Goal: Use online tool/utility: Use online tool/utility

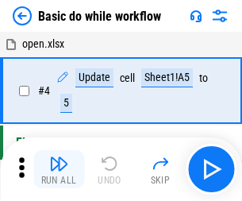
click at [59, 169] on img "button" at bounding box center [58, 163] width 19 height 19
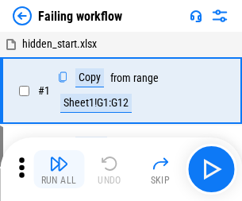
click at [59, 169] on img "button" at bounding box center [58, 163] width 19 height 19
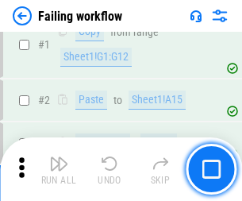
scroll to position [337, 0]
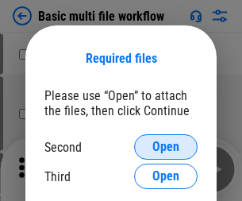
click at [166, 147] on span "Open" at bounding box center [166, 147] width 27 height 13
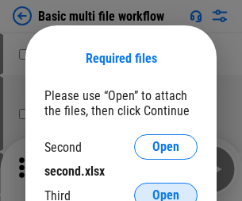
click at [166, 189] on span "Open" at bounding box center [166, 195] width 27 height 13
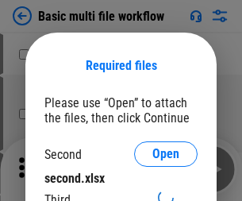
scroll to position [7, 0]
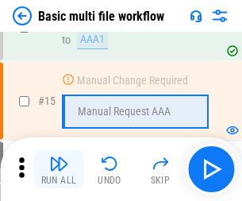
click at [59, 169] on img "button" at bounding box center [58, 163] width 19 height 19
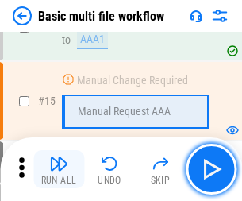
scroll to position [1057, 0]
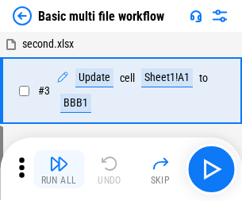
click at [59, 169] on img "button" at bounding box center [58, 163] width 19 height 19
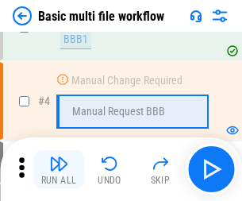
click at [59, 169] on img "button" at bounding box center [58, 163] width 19 height 19
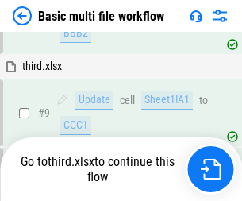
scroll to position [553, 0]
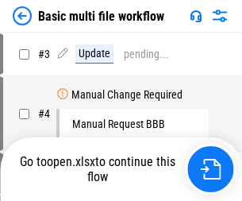
scroll to position [64, 0]
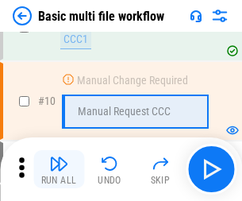
click at [59, 169] on img "button" at bounding box center [58, 163] width 19 height 19
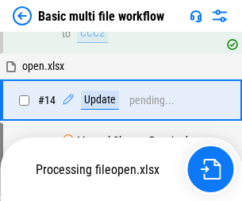
scroll to position [831, 0]
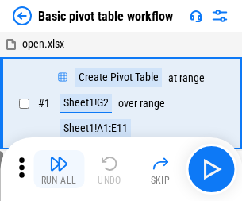
click at [59, 169] on img "button" at bounding box center [58, 163] width 19 height 19
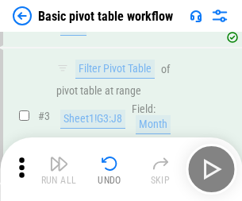
scroll to position [381, 0]
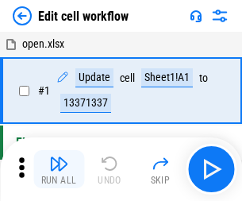
click at [59, 169] on img "button" at bounding box center [58, 163] width 19 height 19
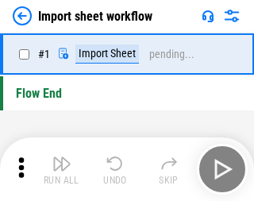
click at [59, 169] on img "button" at bounding box center [61, 163] width 19 height 19
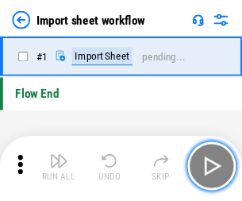
scroll to position [6, 0]
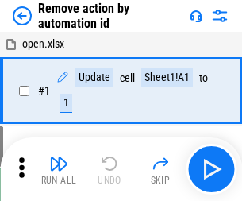
scroll to position [59, 0]
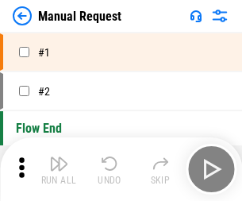
click at [59, 169] on img "button" at bounding box center [58, 163] width 19 height 19
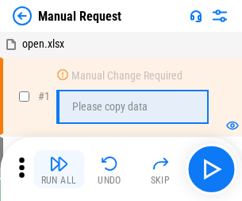
click at [59, 169] on img "button" at bounding box center [58, 163] width 19 height 19
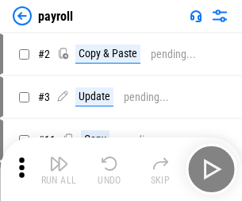
click at [59, 169] on img "button" at bounding box center [58, 163] width 19 height 19
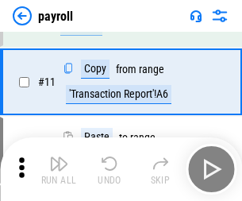
scroll to position [115, 0]
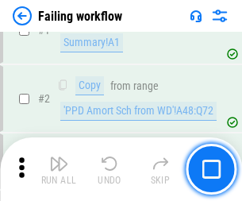
scroll to position [257, 0]
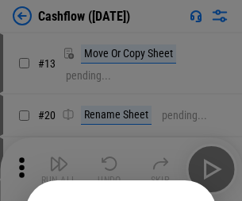
scroll to position [155, 0]
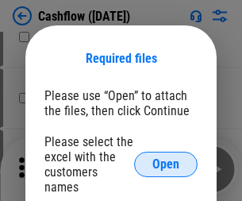
click at [166, 158] on span "Open" at bounding box center [166, 164] width 27 height 13
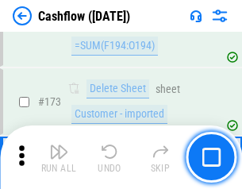
scroll to position [1682, 0]
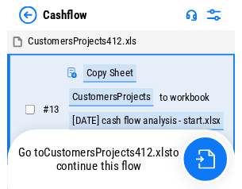
scroll to position [18, 0]
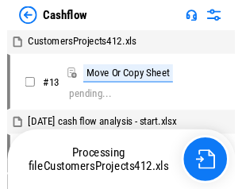
scroll to position [18, 0]
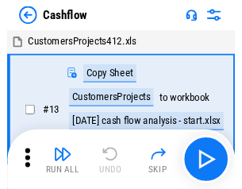
scroll to position [18, 0]
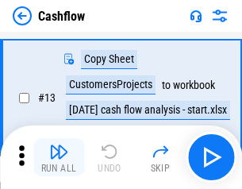
click at [59, 157] on img "button" at bounding box center [58, 151] width 19 height 19
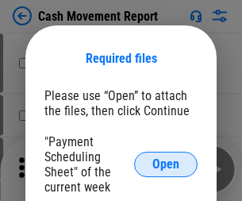
click at [166, 164] on span "Open" at bounding box center [166, 164] width 27 height 13
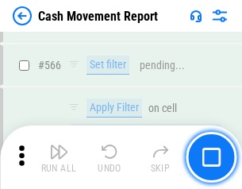
scroll to position [7282, 0]
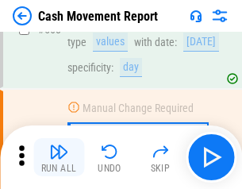
click at [59, 157] on img "button" at bounding box center [58, 151] width 19 height 19
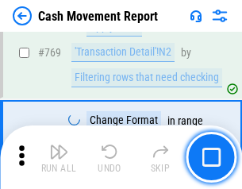
scroll to position [8829, 0]
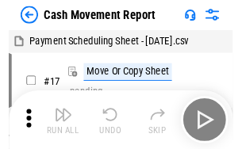
scroll to position [29, 0]
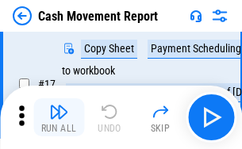
click at [59, 118] on img "button" at bounding box center [58, 111] width 19 height 19
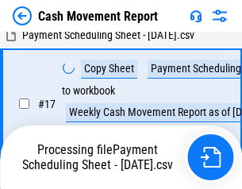
scroll to position [330, 0]
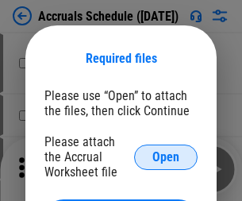
click at [166, 157] on span "Open" at bounding box center [166, 157] width 27 height 13
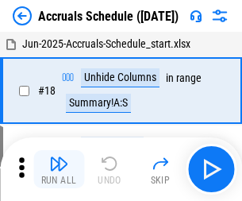
click at [59, 169] on img "button" at bounding box center [58, 163] width 19 height 19
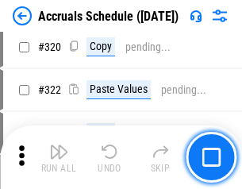
scroll to position [2955, 0]
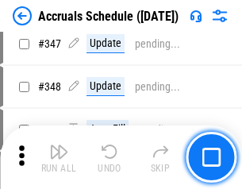
click at [59, 157] on img "button" at bounding box center [58, 151] width 19 height 19
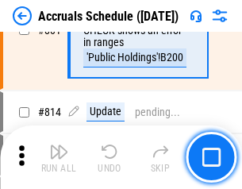
scroll to position [7011, 0]
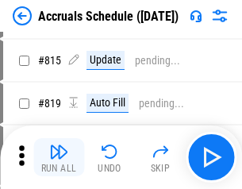
click at [59, 157] on img "button" at bounding box center [58, 151] width 19 height 19
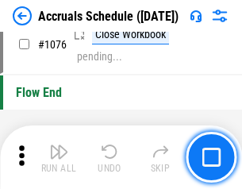
scroll to position [9516, 0]
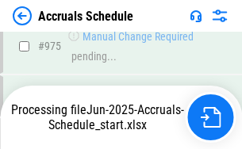
scroll to position [9026, 0]
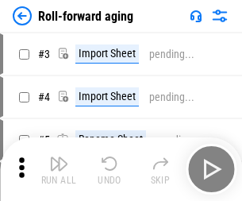
click at [59, 157] on img "button" at bounding box center [58, 163] width 19 height 19
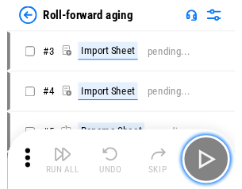
scroll to position [2, 0]
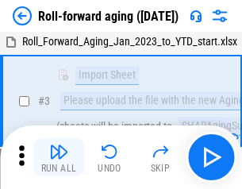
click at [59, 157] on img "button" at bounding box center [58, 151] width 19 height 19
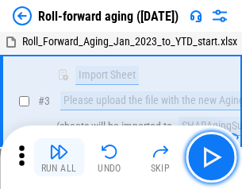
scroll to position [102, 0]
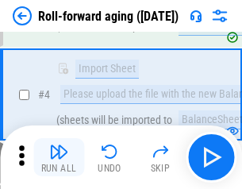
click at [59, 157] on img "button" at bounding box center [58, 151] width 19 height 19
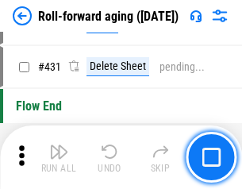
scroll to position [5509, 0]
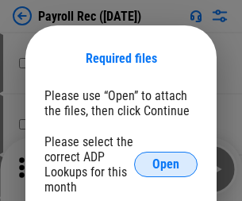
click at [166, 164] on span "Open" at bounding box center [166, 164] width 27 height 13
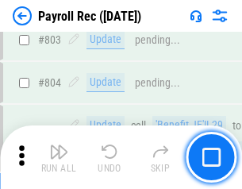
scroll to position [10094, 0]
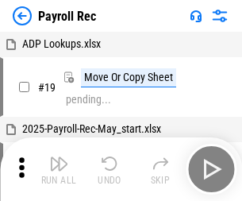
click at [59, 169] on img "button" at bounding box center [58, 163] width 19 height 19
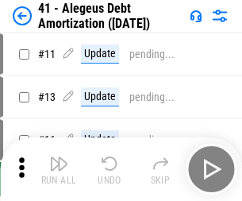
click at [59, 169] on img "button" at bounding box center [58, 163] width 19 height 19
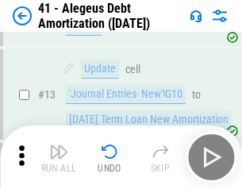
scroll to position [196, 0]
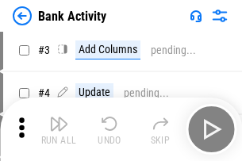
click at [59, 129] on img "button" at bounding box center [58, 123] width 19 height 19
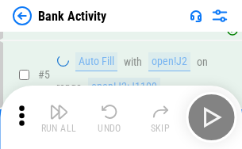
scroll to position [84, 0]
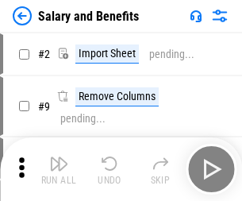
click at [59, 157] on img "button" at bounding box center [58, 163] width 19 height 19
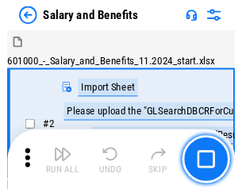
scroll to position [21, 0]
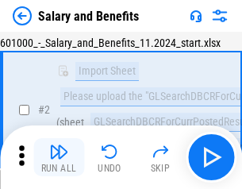
click at [59, 157] on img "button" at bounding box center [58, 151] width 19 height 19
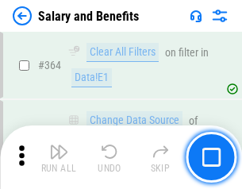
scroll to position [7482, 0]
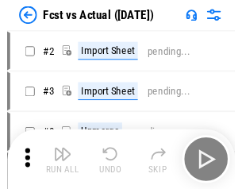
scroll to position [21, 0]
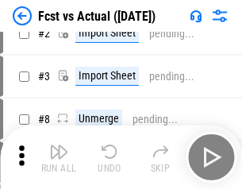
click at [59, 157] on img "button" at bounding box center [58, 151] width 19 height 19
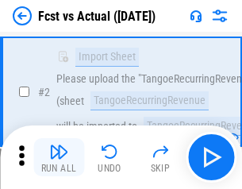
click at [59, 157] on img "button" at bounding box center [58, 151] width 19 height 19
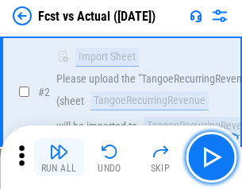
scroll to position [149, 0]
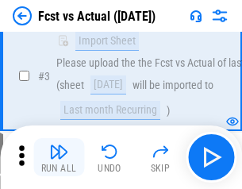
click at [59, 157] on img "button" at bounding box center [58, 151] width 19 height 19
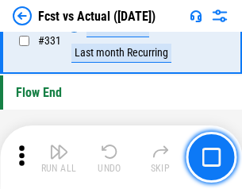
scroll to position [7605, 0]
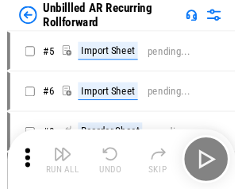
scroll to position [34, 0]
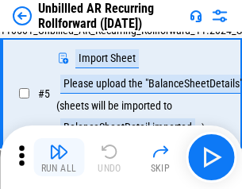
click at [59, 157] on img "button" at bounding box center [58, 151] width 19 height 19
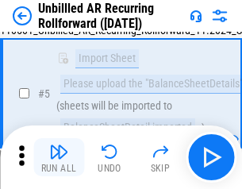
click at [59, 157] on img "button" at bounding box center [58, 151] width 19 height 19
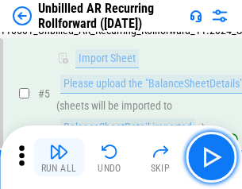
scroll to position [149, 0]
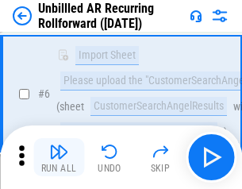
click at [59, 157] on img "button" at bounding box center [58, 151] width 19 height 19
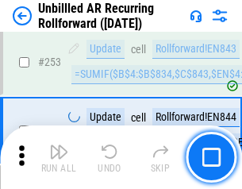
scroll to position [5397, 0]
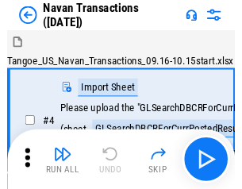
scroll to position [25, 0]
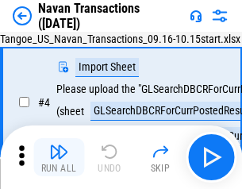
click at [59, 157] on img "button" at bounding box center [58, 151] width 19 height 19
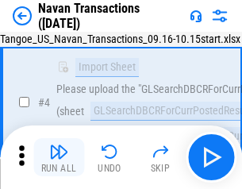
click at [59, 157] on img "button" at bounding box center [58, 151] width 19 height 19
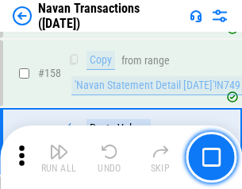
scroll to position [5151, 0]
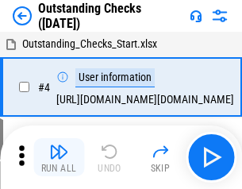
click at [59, 157] on img "button" at bounding box center [58, 151] width 19 height 19
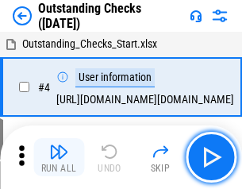
scroll to position [67, 0]
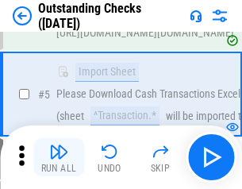
click at [59, 157] on img "button" at bounding box center [58, 151] width 19 height 19
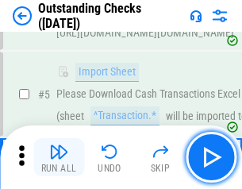
scroll to position [166, 0]
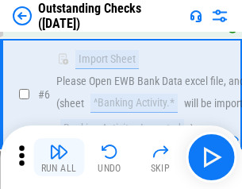
click at [59, 157] on img "button" at bounding box center [58, 151] width 19 height 19
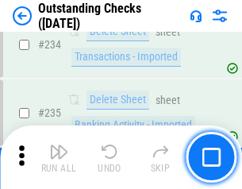
scroll to position [4825, 0]
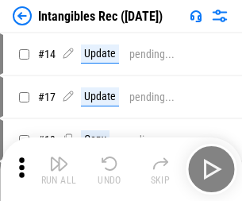
click at [59, 169] on img "button" at bounding box center [58, 163] width 19 height 19
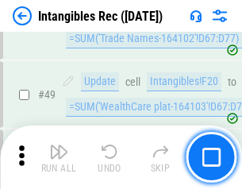
scroll to position [619, 0]
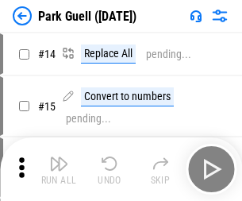
click at [59, 157] on img "button" at bounding box center [58, 163] width 19 height 19
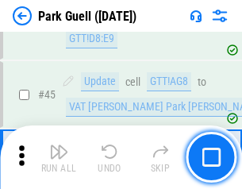
scroll to position [1987, 0]
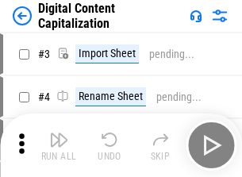
click at [59, 133] on img "button" at bounding box center [58, 139] width 19 height 19
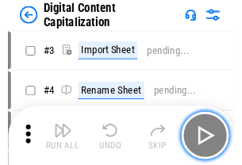
scroll to position [46, 0]
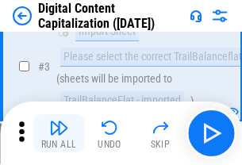
click at [59, 133] on img "button" at bounding box center [58, 127] width 19 height 19
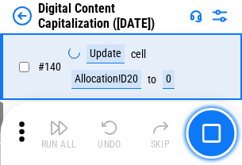
scroll to position [1685, 0]
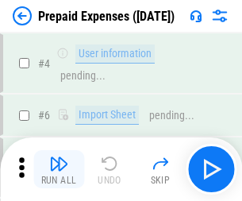
click at [59, 157] on img "button" at bounding box center [58, 163] width 19 height 19
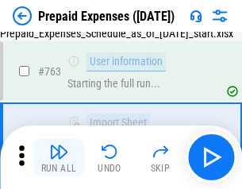
click at [59, 157] on img "button" at bounding box center [58, 151] width 19 height 19
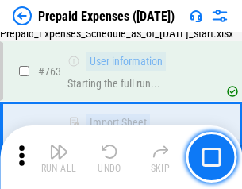
scroll to position [4497, 0]
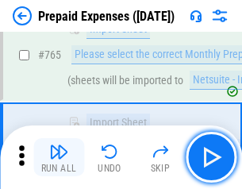
click at [59, 157] on img "button" at bounding box center [58, 151] width 19 height 19
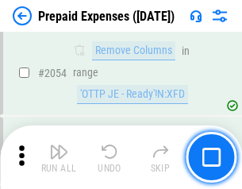
scroll to position [16608, 0]
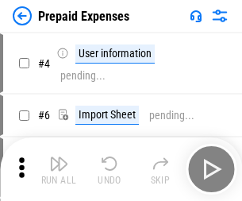
click at [59, 169] on img "button" at bounding box center [58, 163] width 19 height 19
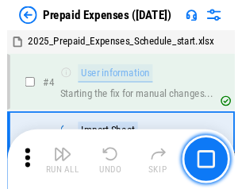
scroll to position [70, 0]
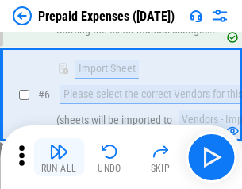
click at [59, 157] on img "button" at bounding box center [58, 151] width 19 height 19
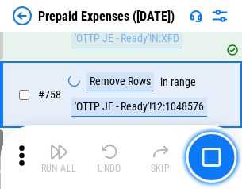
scroll to position [5661, 0]
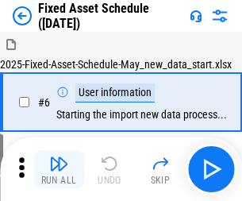
click at [59, 169] on img "button" at bounding box center [58, 163] width 19 height 19
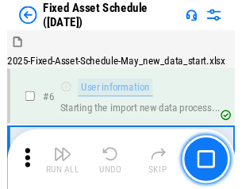
scroll to position [86, 0]
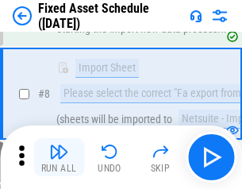
click at [59, 157] on img "button" at bounding box center [58, 151] width 19 height 19
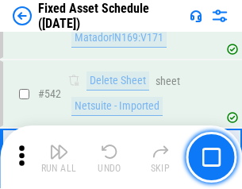
scroll to position [5664, 0]
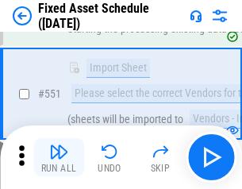
click at [59, 157] on img "button" at bounding box center [58, 151] width 19 height 19
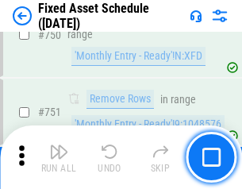
scroll to position [7746, 0]
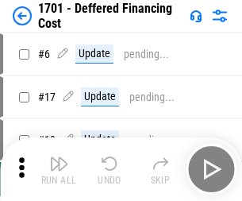
click at [59, 169] on img "button" at bounding box center [58, 163] width 19 height 19
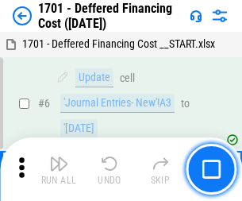
scroll to position [191, 0]
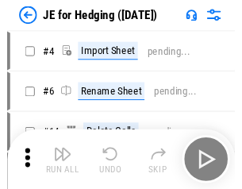
scroll to position [2, 0]
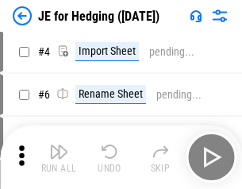
click at [59, 157] on img "button" at bounding box center [58, 151] width 19 height 19
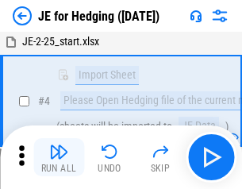
click at [59, 157] on img "button" at bounding box center [58, 151] width 19 height 19
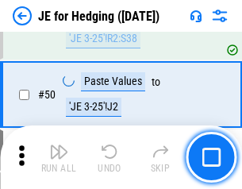
scroll to position [1029, 0]
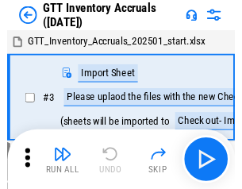
scroll to position [2, 0]
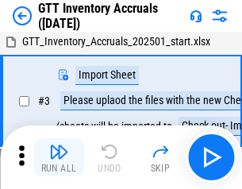
click at [59, 157] on img "button" at bounding box center [58, 151] width 19 height 19
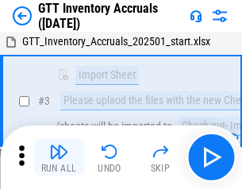
click at [59, 157] on img "button" at bounding box center [58, 151] width 19 height 19
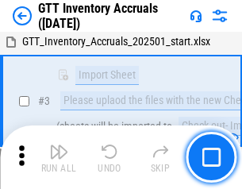
scroll to position [102, 0]
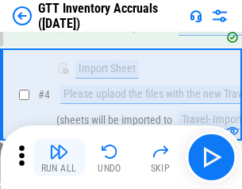
click at [59, 157] on img "button" at bounding box center [58, 151] width 19 height 19
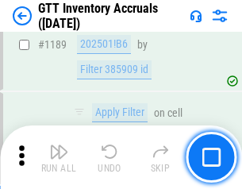
scroll to position [12974, 0]
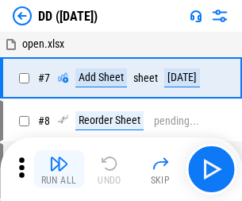
click at [59, 169] on img "button" at bounding box center [58, 163] width 19 height 19
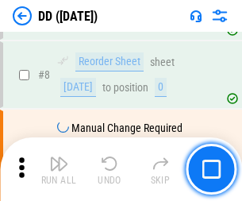
scroll to position [153, 0]
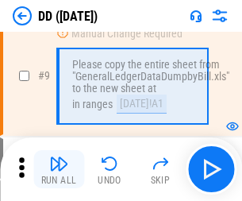
click at [59, 169] on img "button" at bounding box center [58, 163] width 19 height 19
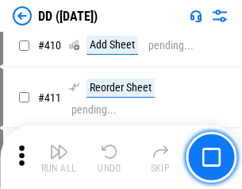
scroll to position [7109, 0]
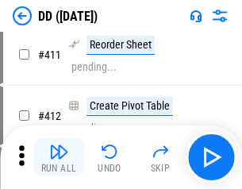
click at [59, 157] on img "button" at bounding box center [58, 151] width 19 height 19
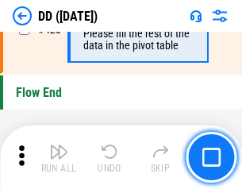
scroll to position [7604, 0]
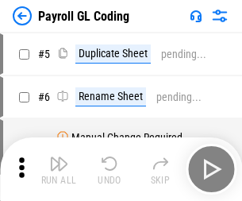
click at [59, 169] on img "button" at bounding box center [58, 163] width 19 height 19
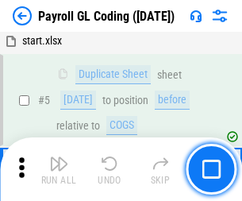
scroll to position [191, 0]
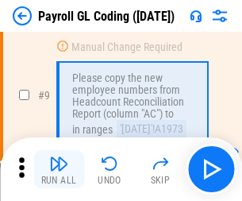
click at [59, 169] on img "button" at bounding box center [58, 163] width 19 height 19
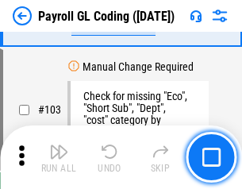
scroll to position [3728, 0]
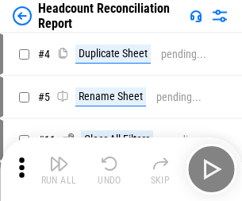
click at [59, 169] on img "button" at bounding box center [58, 163] width 19 height 19
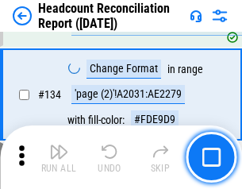
scroll to position [1910, 0]
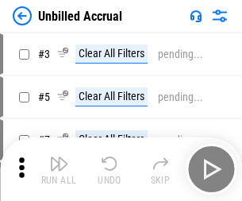
click at [59, 169] on img "button" at bounding box center [58, 163] width 19 height 19
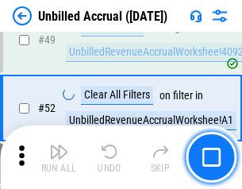
scroll to position [1441, 0]
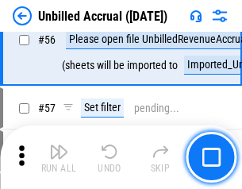
click at [59, 157] on img "button" at bounding box center [58, 151] width 19 height 19
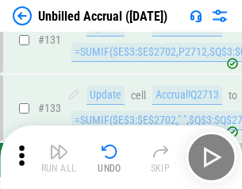
scroll to position [4732, 0]
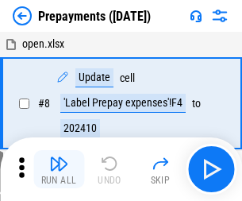
click at [59, 169] on img "button" at bounding box center [58, 163] width 19 height 19
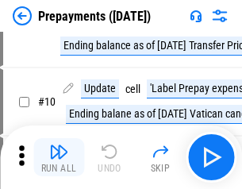
scroll to position [99, 0]
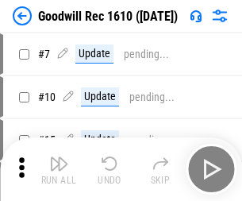
click at [59, 169] on img "button" at bounding box center [58, 163] width 19 height 19
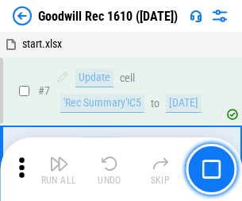
scroll to position [272, 0]
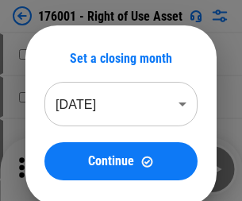
click at [59, 169] on img "button" at bounding box center [58, 163] width 19 height 19
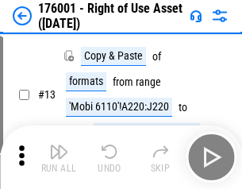
scroll to position [102, 0]
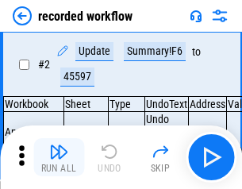
click at [59, 157] on img "button" at bounding box center [58, 151] width 19 height 19
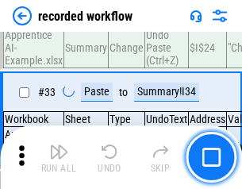
scroll to position [4966, 0]
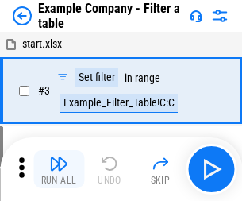
click at [59, 169] on img "button" at bounding box center [58, 163] width 19 height 19
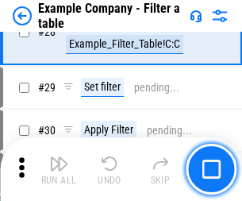
scroll to position [1454, 0]
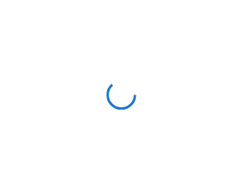
scroll to position [25, 0]
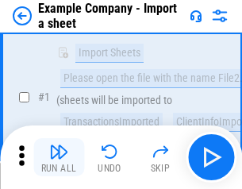
click at [59, 157] on img "button" at bounding box center [58, 151] width 19 height 19
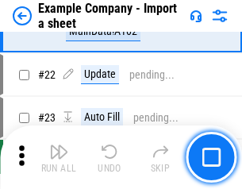
scroll to position [351, 0]
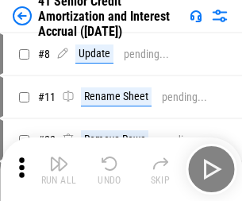
click at [59, 157] on img "button" at bounding box center [58, 163] width 19 height 19
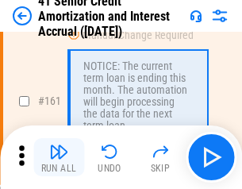
click at [59, 157] on img "button" at bounding box center [58, 151] width 19 height 19
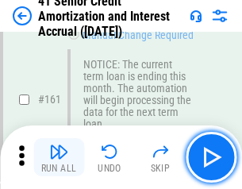
scroll to position [1699, 0]
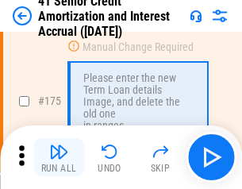
click at [59, 157] on img "button" at bounding box center [58, 151] width 19 height 19
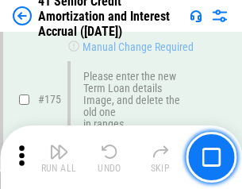
scroll to position [1861, 0]
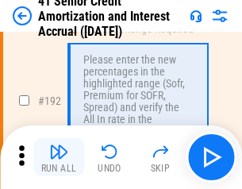
click at [59, 157] on img "button" at bounding box center [58, 151] width 19 height 19
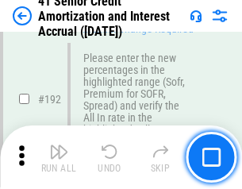
scroll to position [2027, 0]
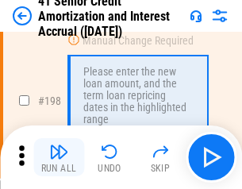
click at [59, 157] on img "button" at bounding box center [58, 151] width 19 height 19
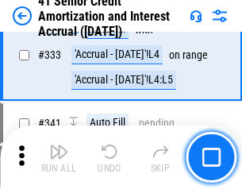
scroll to position [4059, 0]
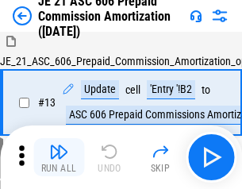
click at [59, 157] on img "button" at bounding box center [58, 151] width 19 height 19
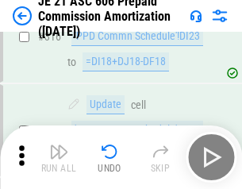
scroll to position [2966, 0]
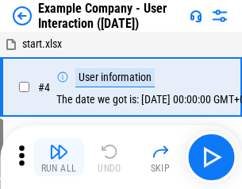
click at [59, 157] on img "button" at bounding box center [58, 151] width 19 height 19
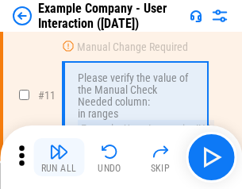
click at [59, 157] on img "button" at bounding box center [58, 151] width 19 height 19
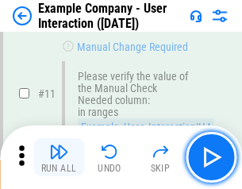
scroll to position [344, 0]
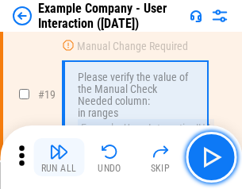
click at [59, 157] on img "button" at bounding box center [58, 151] width 19 height 19
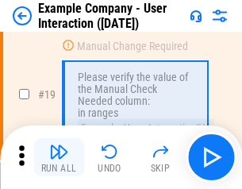
click at [59, 157] on img "button" at bounding box center [58, 151] width 19 height 19
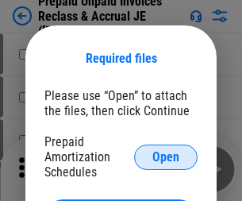
click at [166, 157] on span "Open" at bounding box center [166, 157] width 27 height 13
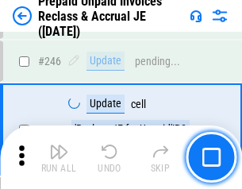
scroll to position [2145, 0]
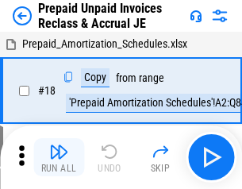
click at [59, 157] on img "button" at bounding box center [58, 151] width 19 height 19
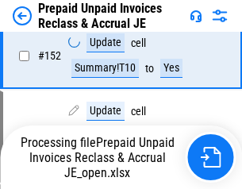
scroll to position [1220, 0]
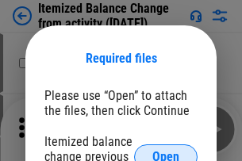
click at [166, 151] on span "Open" at bounding box center [166, 157] width 27 height 13
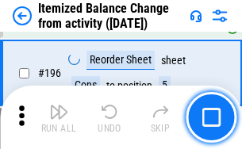
scroll to position [3058, 0]
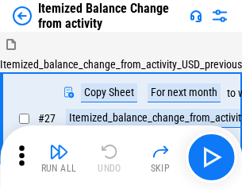
scroll to position [25, 0]
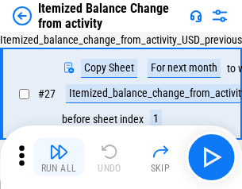
click at [59, 157] on img "button" at bounding box center [58, 151] width 19 height 19
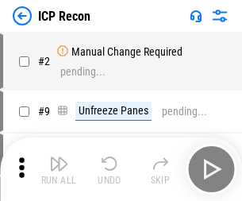
scroll to position [7, 0]
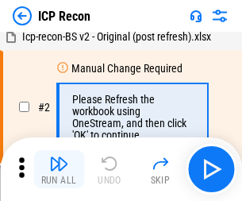
click at [59, 169] on img "button" at bounding box center [58, 163] width 19 height 19
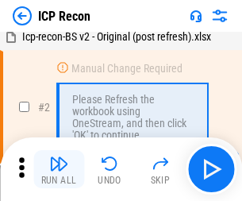
click at [59, 169] on img "button" at bounding box center [58, 163] width 19 height 19
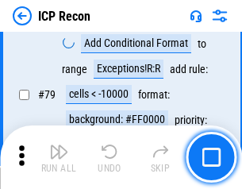
scroll to position [1557, 0]
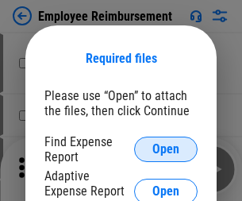
click at [166, 149] on span "Open" at bounding box center [166, 149] width 27 height 13
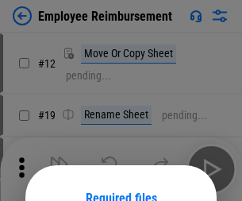
scroll to position [140, 0]
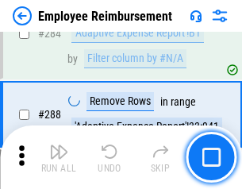
scroll to position [4319, 0]
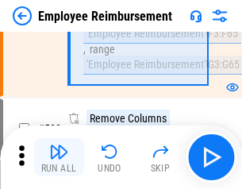
click at [59, 157] on img "button" at bounding box center [58, 151] width 19 height 19
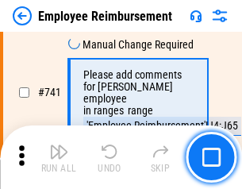
scroll to position [11147, 0]
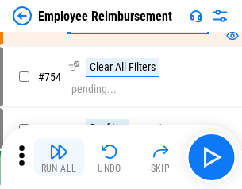
click at [59, 157] on img "button" at bounding box center [58, 151] width 19 height 19
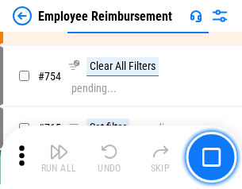
click at [59, 157] on img "button" at bounding box center [58, 151] width 19 height 19
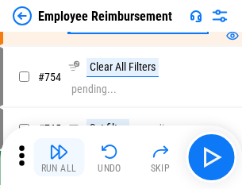
click at [59, 157] on img "button" at bounding box center [58, 151] width 19 height 19
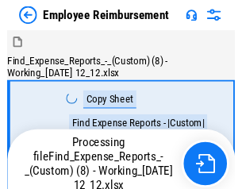
scroll to position [54, 0]
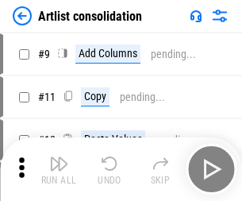
click at [59, 169] on img "button" at bounding box center [58, 163] width 19 height 19
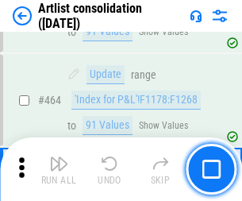
scroll to position [6957, 0]
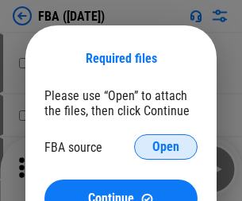
click at [166, 147] on span "Open" at bounding box center [166, 147] width 27 height 13
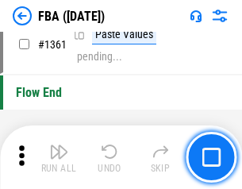
scroll to position [17063, 0]
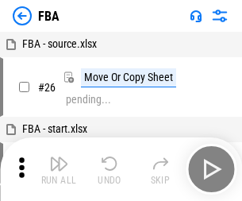
scroll to position [16, 0]
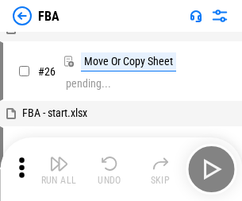
click at [59, 169] on img "button" at bounding box center [58, 163] width 19 height 19
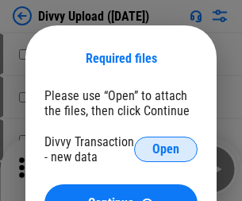
click at [166, 149] on span "Open" at bounding box center [166, 149] width 27 height 13
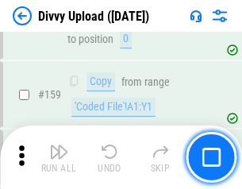
scroll to position [1645, 0]
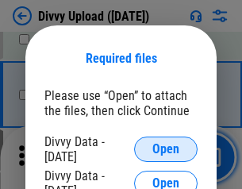
click at [166, 149] on span "Open" at bounding box center [166, 149] width 27 height 13
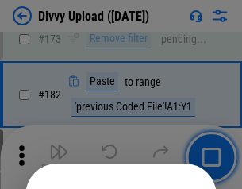
scroll to position [1784, 0]
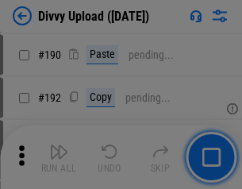
scroll to position [2005, 0]
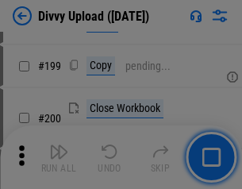
scroll to position [2310, 0]
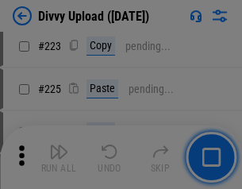
scroll to position [3171, 0]
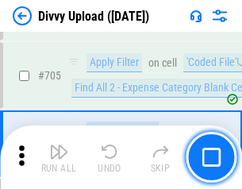
scroll to position [10869, 0]
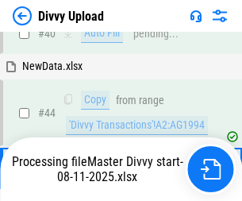
scroll to position [175, 0]
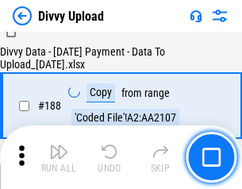
scroll to position [1870, 0]
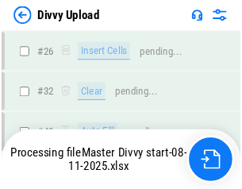
scroll to position [1645, 0]
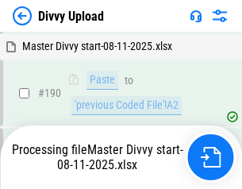
scroll to position [2019, 0]
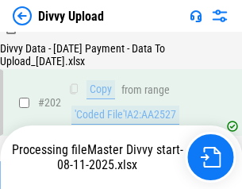
scroll to position [2584, 0]
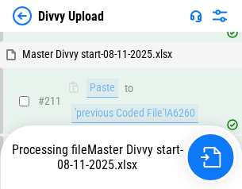
scroll to position [3071, 0]
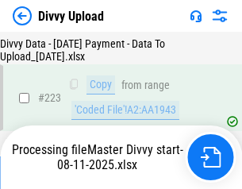
scroll to position [3622, 0]
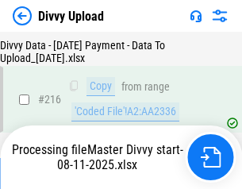
scroll to position [3284, 0]
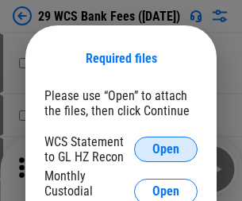
click at [166, 149] on span "Open" at bounding box center [166, 149] width 27 height 13
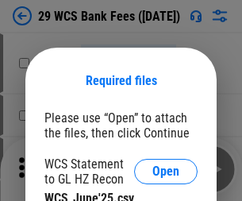
scroll to position [22, 0]
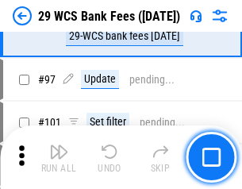
scroll to position [1548, 0]
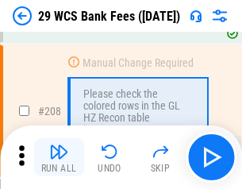
click at [59, 157] on img "button" at bounding box center [58, 151] width 19 height 19
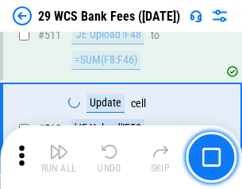
scroll to position [7994, 0]
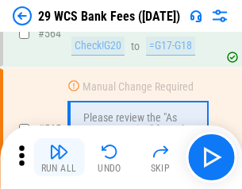
click at [59, 157] on img "button" at bounding box center [58, 151] width 19 height 19
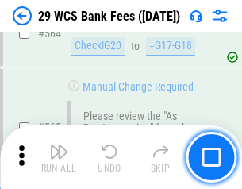
scroll to position [8593, 0]
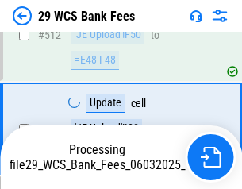
scroll to position [8387, 0]
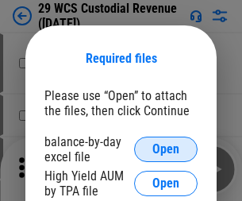
click at [166, 149] on span "Open" at bounding box center [166, 149] width 27 height 13
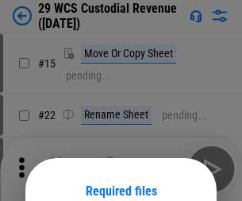
scroll to position [133, 0]
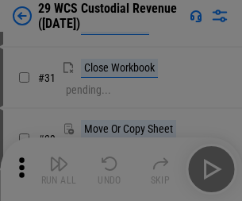
scroll to position [341, 0]
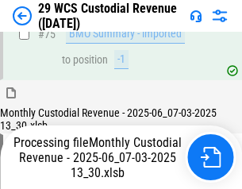
scroll to position [1660, 0]
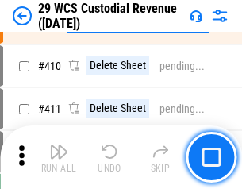
click at [59, 157] on img "button" at bounding box center [58, 151] width 19 height 19
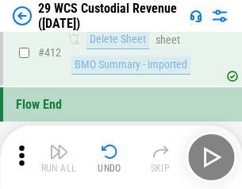
scroll to position [7588, 0]
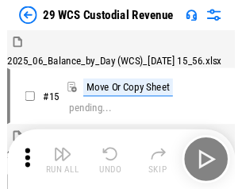
scroll to position [38, 0]
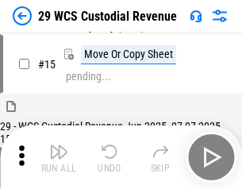
click at [59, 157] on img "button" at bounding box center [58, 151] width 19 height 19
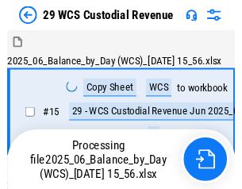
scroll to position [38, 0]
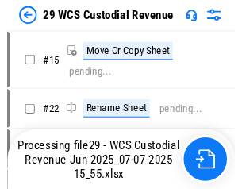
scroll to position [29, 0]
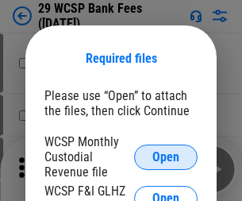
click at [166, 157] on span "Open" at bounding box center [166, 157] width 27 height 13
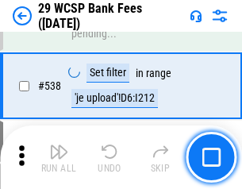
scroll to position [6104, 0]
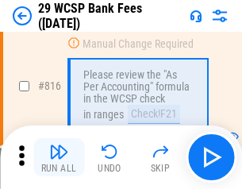
click at [59, 157] on img "button" at bounding box center [58, 151] width 19 height 19
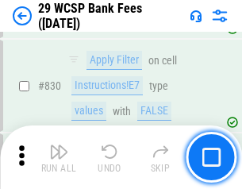
scroll to position [10081, 0]
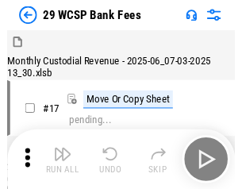
scroll to position [38, 0]
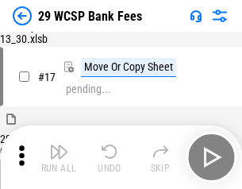
click at [59, 157] on img "button" at bounding box center [58, 151] width 19 height 19
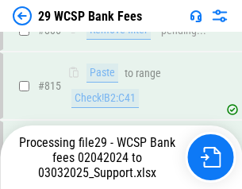
scroll to position [9552, 0]
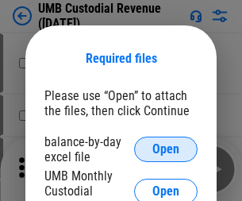
click at [166, 149] on span "Open" at bounding box center [166, 149] width 27 height 13
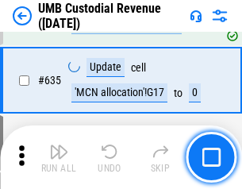
scroll to position [8315, 0]
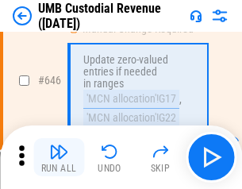
click at [59, 157] on img "button" at bounding box center [58, 151] width 19 height 19
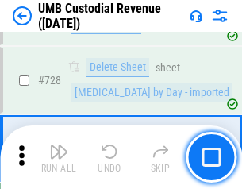
scroll to position [9801, 0]
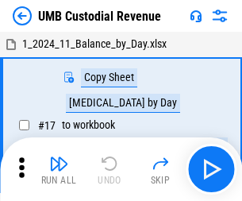
scroll to position [12, 0]
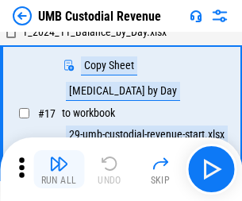
click at [59, 169] on img "button" at bounding box center [58, 163] width 19 height 19
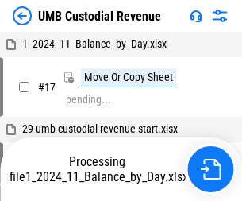
scroll to position [12, 0]
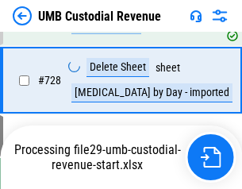
scroll to position [9764, 0]
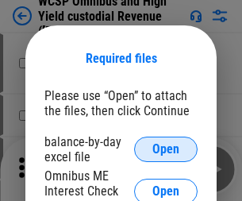
click at [166, 149] on span "Open" at bounding box center [166, 149] width 27 height 13
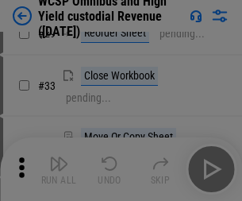
scroll to position [363, 0]
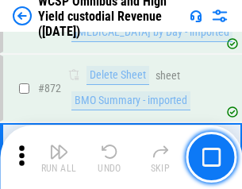
scroll to position [13447, 0]
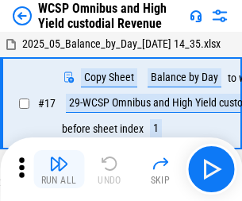
click at [59, 157] on img "button" at bounding box center [58, 163] width 19 height 19
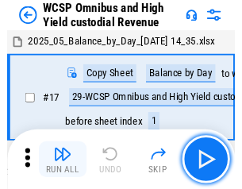
scroll to position [9, 0]
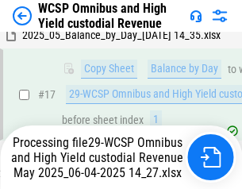
scroll to position [330, 0]
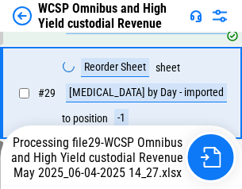
scroll to position [330, 0]
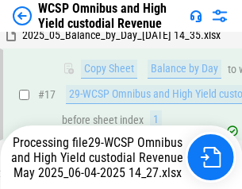
scroll to position [330, 0]
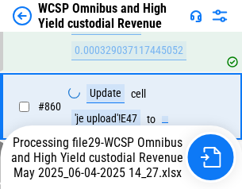
scroll to position [13342, 0]
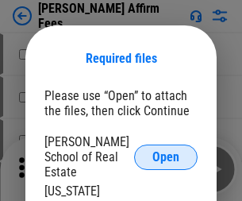
click at [166, 151] on span "Open" at bounding box center [166, 157] width 27 height 13
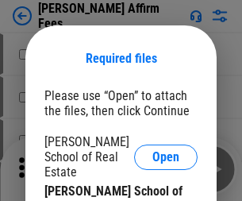
scroll to position [125, 0]
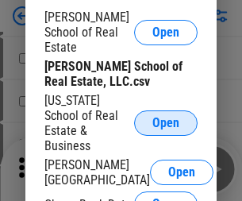
click at [166, 117] on span "Open" at bounding box center [166, 123] width 27 height 13
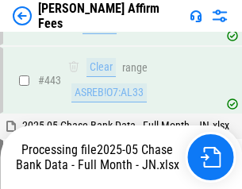
scroll to position [4147, 0]
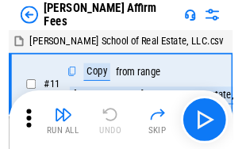
scroll to position [16, 0]
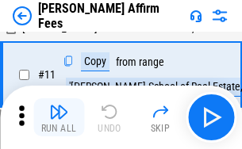
click at [59, 118] on img "button" at bounding box center [58, 111] width 19 height 19
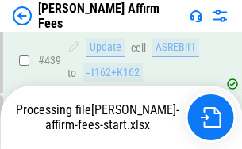
scroll to position [4167, 0]
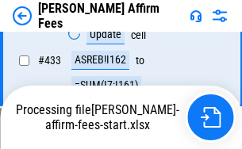
scroll to position [3674, 0]
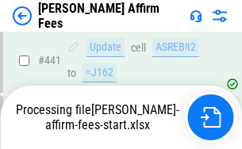
scroll to position [4167, 0]
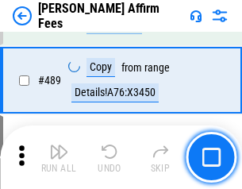
scroll to position [4147, 0]
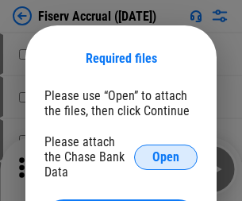
click at [166, 151] on span "Open" at bounding box center [166, 157] width 27 height 13
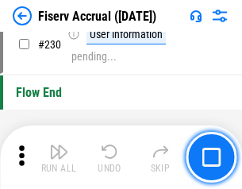
scroll to position [5034, 0]
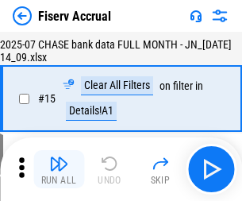
click at [59, 169] on img "button" at bounding box center [58, 163] width 19 height 19
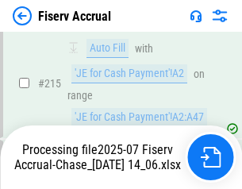
scroll to position [4821, 0]
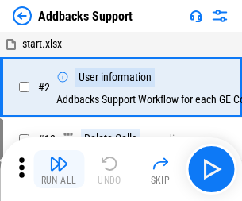
click at [59, 157] on img "button" at bounding box center [58, 163] width 19 height 19
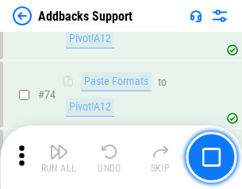
scroll to position [1157, 0]
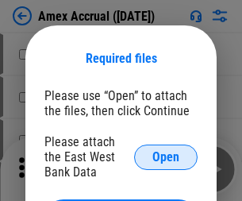
click at [166, 157] on span "Open" at bounding box center [166, 157] width 27 height 13
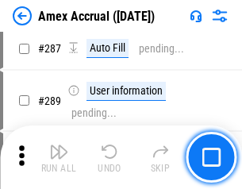
scroll to position [4556, 0]
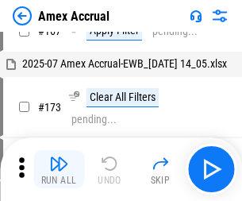
click at [59, 169] on img "button" at bounding box center [58, 163] width 19 height 19
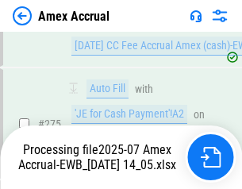
scroll to position [4930, 0]
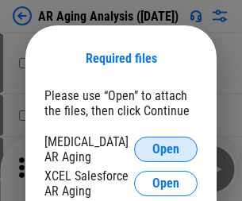
click at [166, 147] on span "Open" at bounding box center [166, 149] width 27 height 13
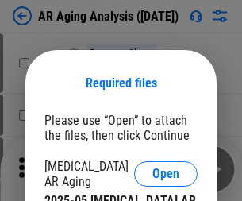
scroll to position [25, 0]
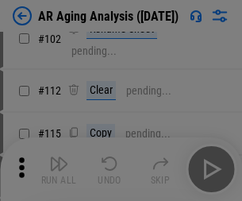
scroll to position [218, 0]
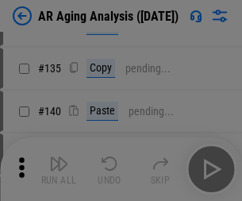
scroll to position [478, 0]
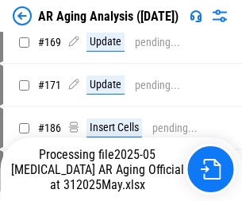
scroll to position [1393, 0]
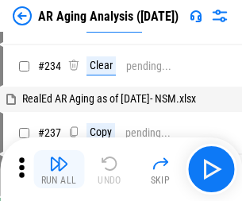
click at [59, 169] on img "button" at bounding box center [58, 163] width 19 height 19
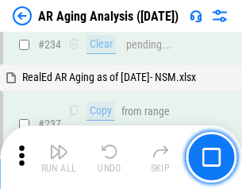
scroll to position [2463, 0]
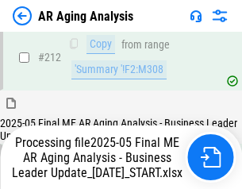
scroll to position [2445, 0]
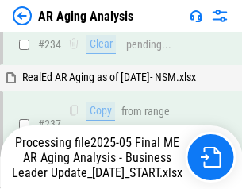
scroll to position [2510, 0]
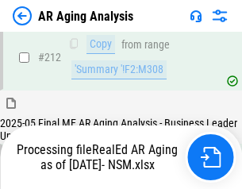
scroll to position [2376, 0]
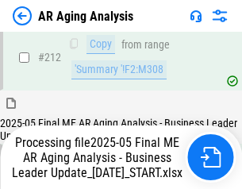
scroll to position [2445, 0]
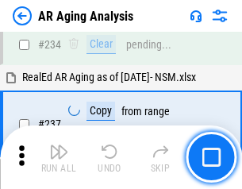
scroll to position [2445, 0]
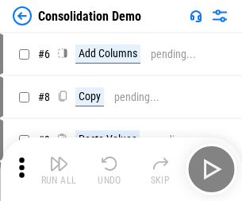
click at [59, 169] on img "button" at bounding box center [58, 163] width 19 height 19
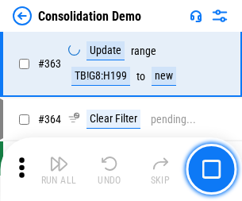
scroll to position [5325, 0]
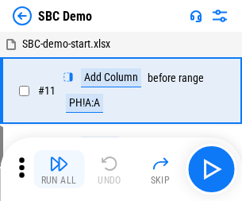
click at [59, 169] on img "button" at bounding box center [58, 163] width 19 height 19
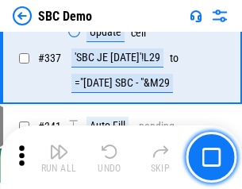
scroll to position [4180, 0]
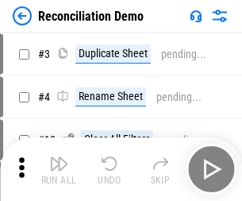
click at [59, 169] on img "button" at bounding box center [58, 163] width 19 height 19
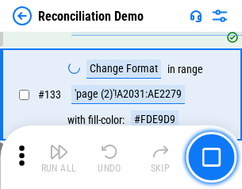
scroll to position [1887, 0]
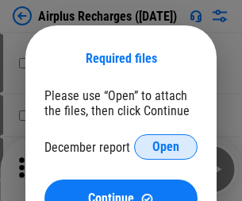
click at [166, 147] on span "Open" at bounding box center [166, 147] width 27 height 13
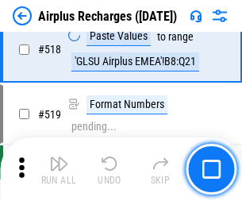
scroll to position [6837, 0]
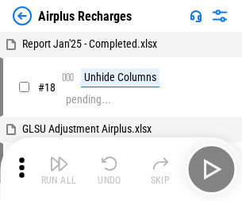
click at [59, 169] on img "button" at bounding box center [58, 163] width 19 height 19
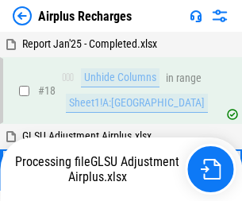
scroll to position [70, 0]
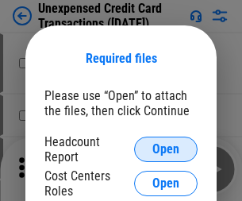
click at [166, 149] on span "Open" at bounding box center [166, 149] width 27 height 13
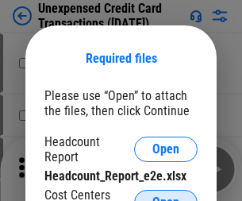
click at [166, 196] on span "Open" at bounding box center [166, 202] width 27 height 13
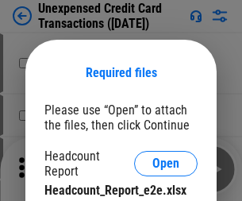
scroll to position [14, 0]
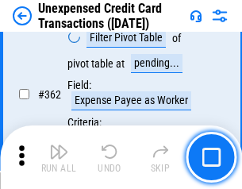
scroll to position [4086, 0]
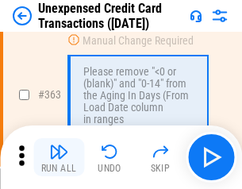
click at [59, 157] on img "button" at bounding box center [58, 151] width 19 height 19
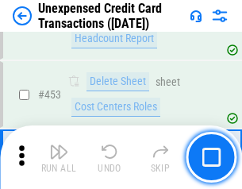
scroll to position [5419, 0]
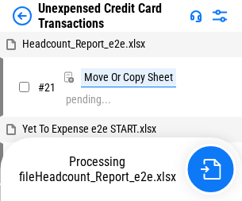
scroll to position [25, 0]
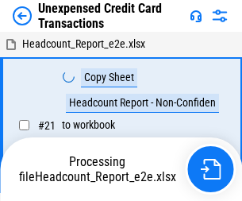
scroll to position [25, 0]
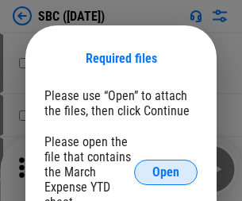
click at [166, 172] on span "Open" at bounding box center [166, 172] width 27 height 13
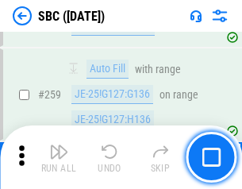
scroll to position [3105, 0]
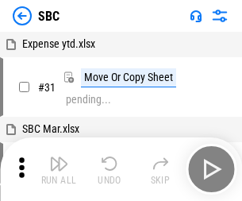
scroll to position [16, 0]
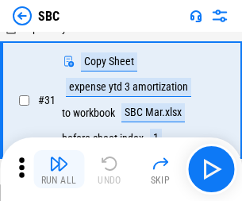
click at [59, 169] on img "button" at bounding box center [58, 163] width 19 height 19
